Goal: Task Accomplishment & Management: Use online tool/utility

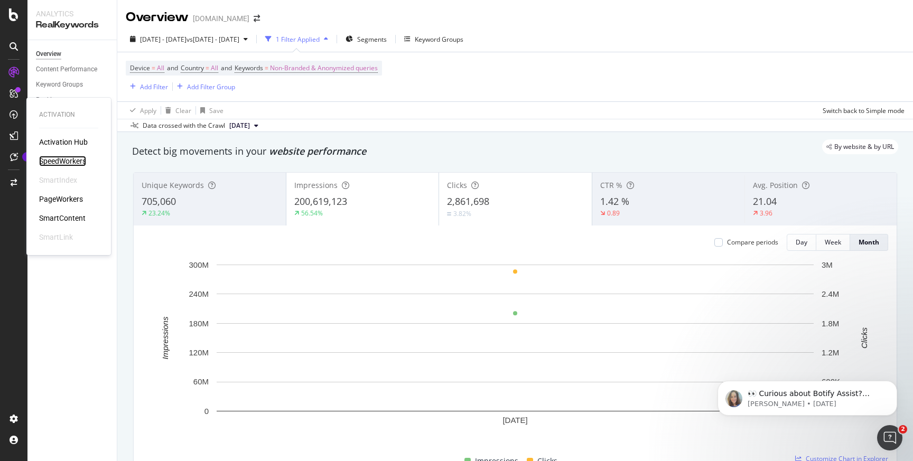
click at [56, 156] on div "SpeedWorkers" at bounding box center [62, 161] width 47 height 11
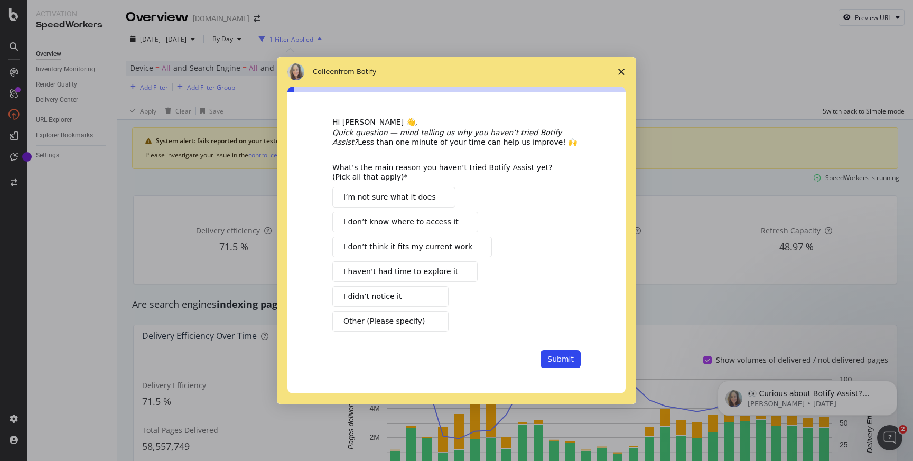
click at [622, 70] on icon "Close survey" at bounding box center [621, 72] width 6 height 6
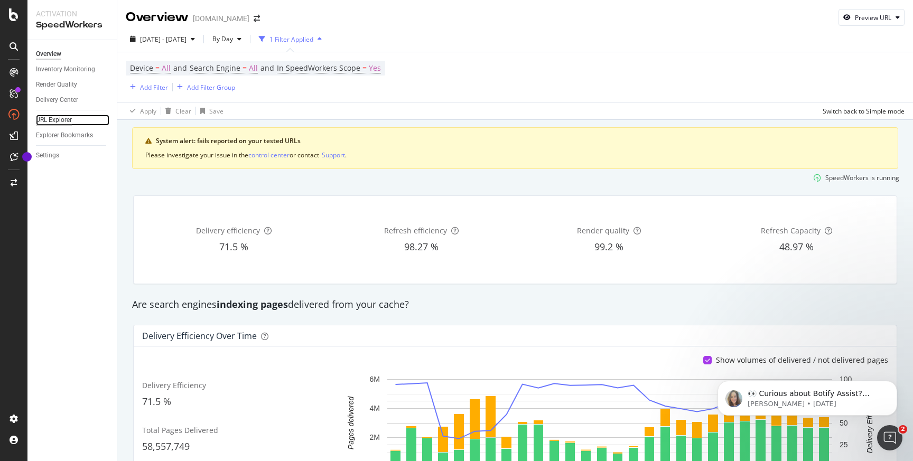
click at [55, 119] on div "URL Explorer" at bounding box center [54, 120] width 36 height 11
